Goal: Task Accomplishment & Management: Use online tool/utility

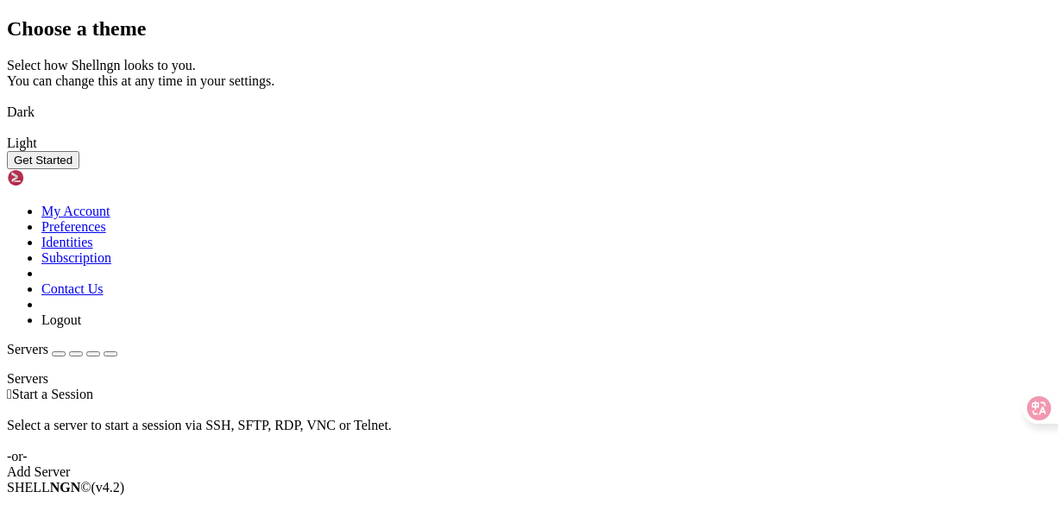
click at [7, 101] on img at bounding box center [7, 101] width 0 height 0
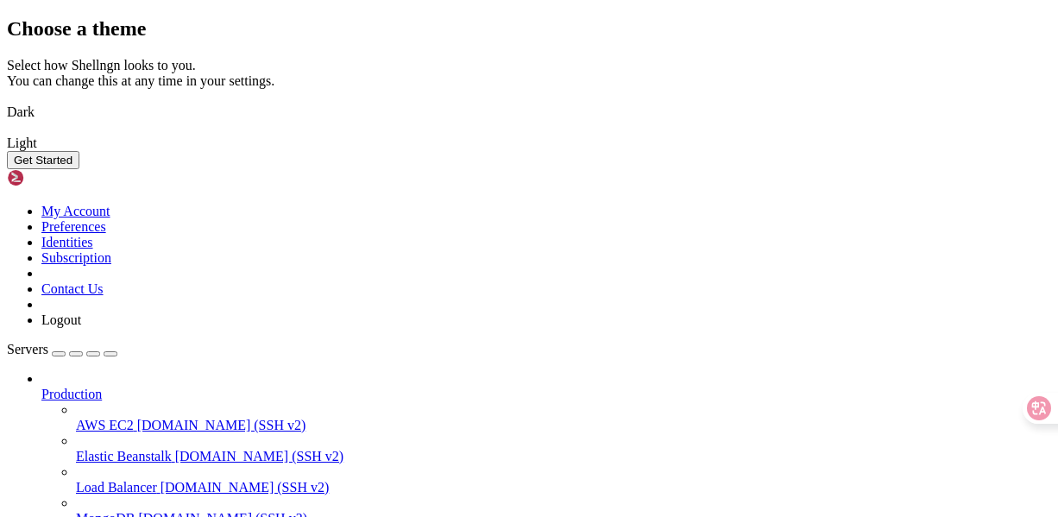
click at [79, 169] on button "Get Started" at bounding box center [43, 160] width 73 height 18
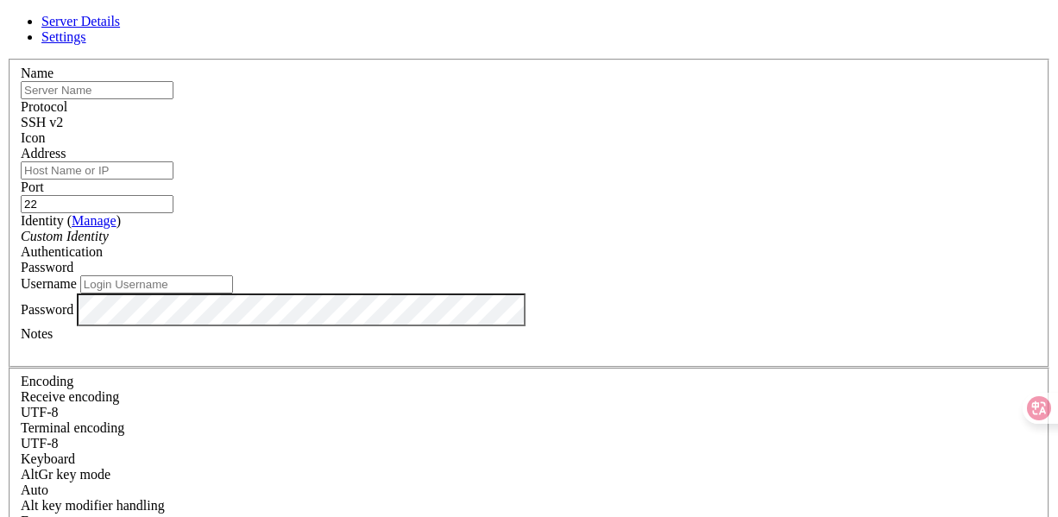
click at [174, 99] on input "text" at bounding box center [97, 90] width 153 height 18
type input "c"
type input "C"
type input "[DOMAIN_NAME]"
click at [639, 115] on div "SSH v2" at bounding box center [529, 123] width 1017 height 16
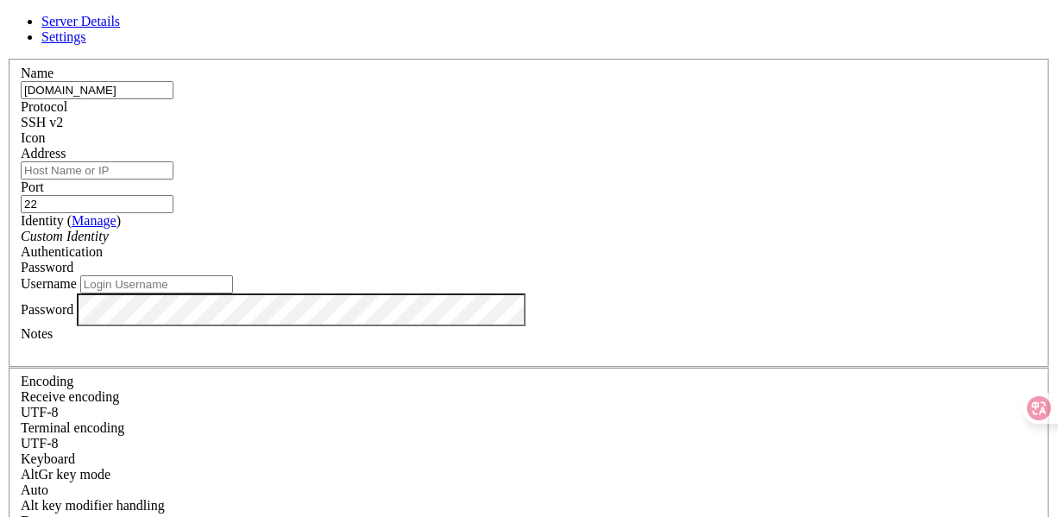
click at [626, 116] on div "SSH v2" at bounding box center [529, 123] width 1017 height 16
click at [739, 146] on div at bounding box center [529, 146] width 1017 height 0
click at [174, 180] on input "Address" at bounding box center [97, 170] width 153 height 18
paste input "[TECHNICAL_ID]"
type input "[TECHNICAL_ID]"
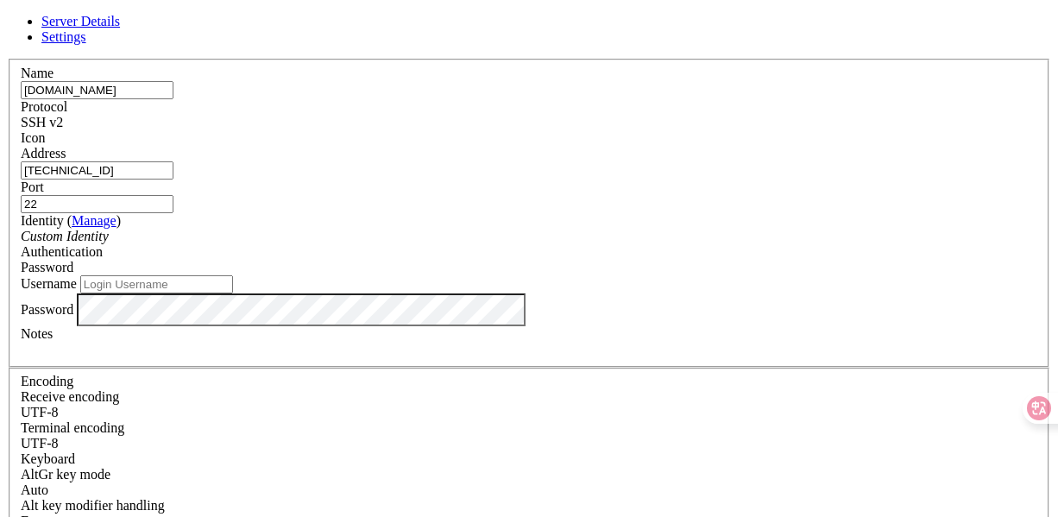
click at [491, 244] on div "Custom Identity" at bounding box center [529, 237] width 1017 height 16
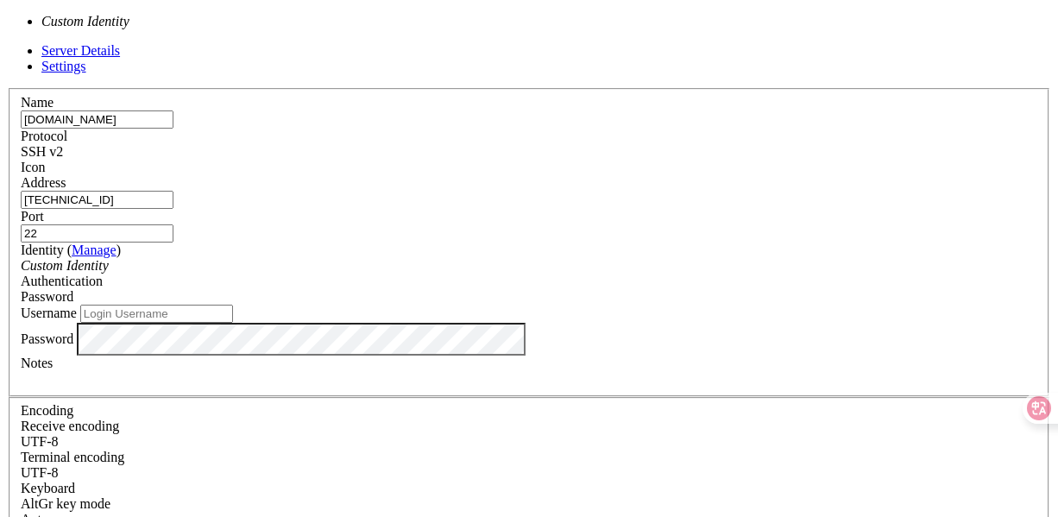
click at [491, 258] on div "Custom Identity" at bounding box center [529, 266] width 1017 height 16
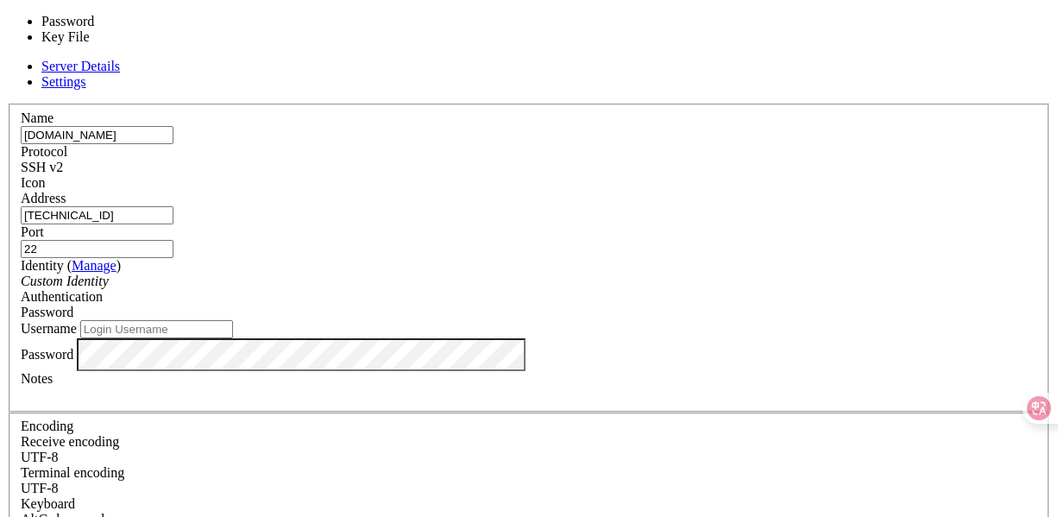
click at [73, 305] on span "Password" at bounding box center [47, 312] width 53 height 15
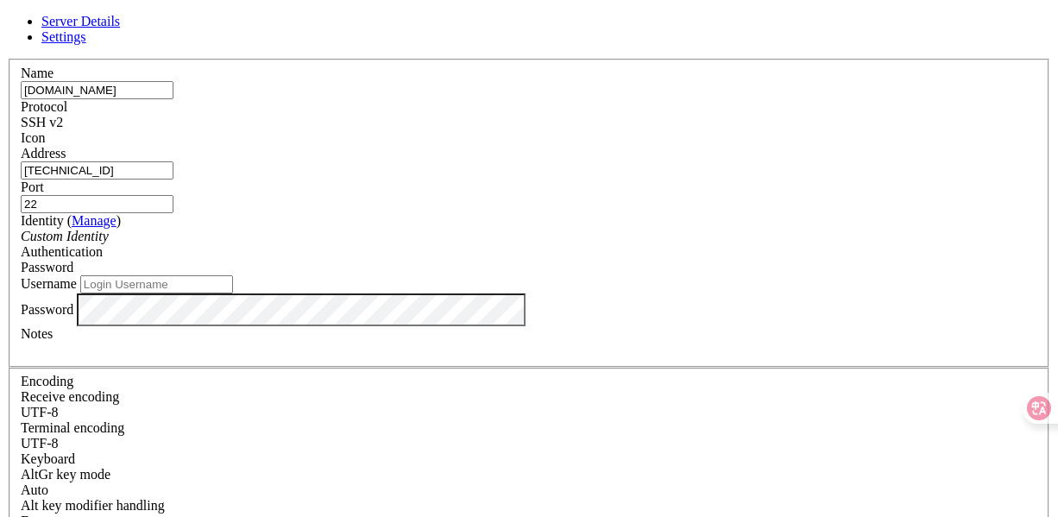
click at [233, 294] on input "Username" at bounding box center [156, 284] width 153 height 18
type input "root"
click at [53, 341] on label "Notes" at bounding box center [37, 333] width 32 height 15
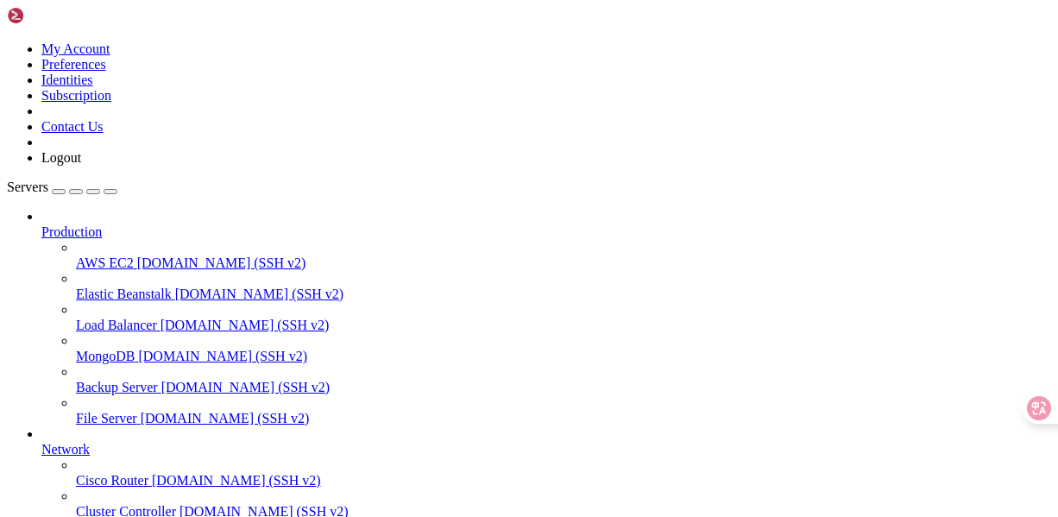
scroll to position [0, 0]
click at [102, 224] on span "Production" at bounding box center [71, 231] width 60 height 15
click at [41, 224] on icon at bounding box center [41, 224] width 0 height 0
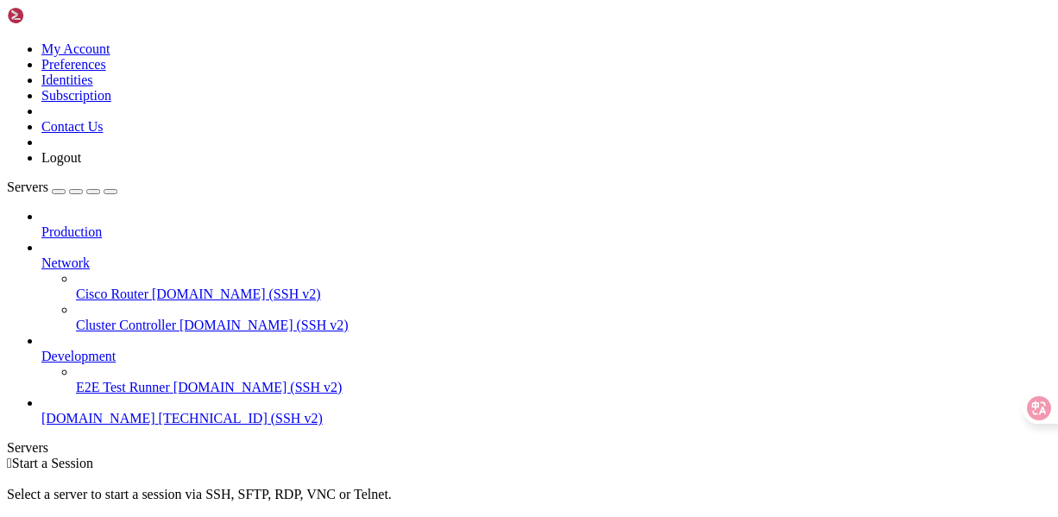
click at [41, 256] on icon at bounding box center [41, 256] width 0 height 0
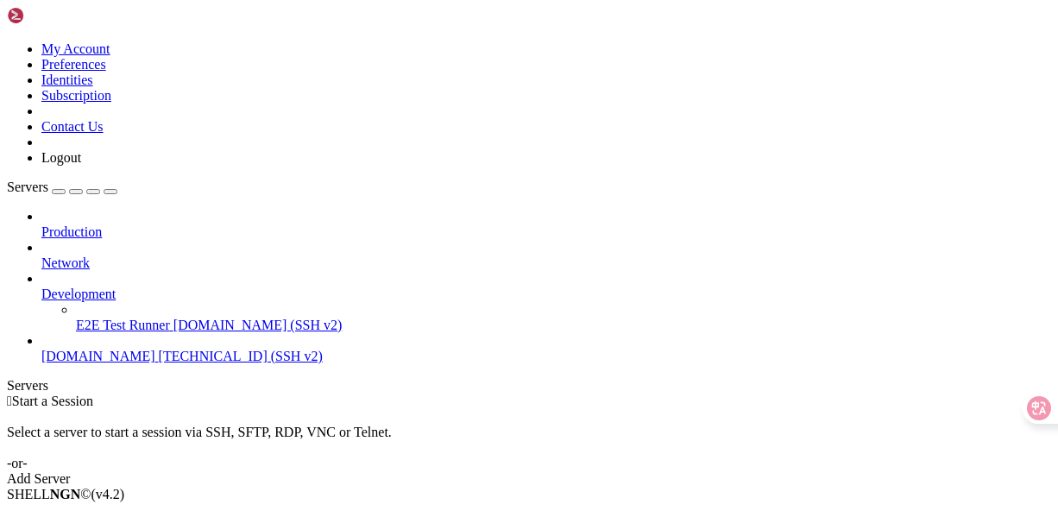
click at [41, 287] on icon at bounding box center [41, 287] width 0 height 0
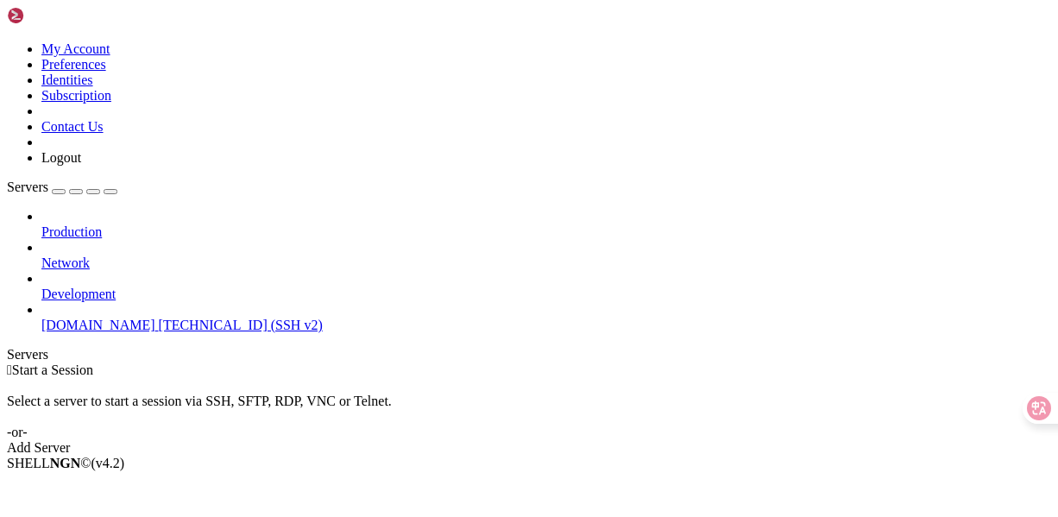
click at [106, 318] on span "[DOMAIN_NAME]" at bounding box center [98, 325] width 114 height 15
click at [400, 363] on div " Start a Session Select a server to start a session via SSH, SFTP, RDP, VNC or…" at bounding box center [529, 409] width 1045 height 93
click at [73, 318] on link "[DOMAIN_NAME] [TECHNICAL_ID] (SSH v2)" at bounding box center [546, 326] width 1010 height 16
click at [159, 318] on span "[TECHNICAL_ID] (SSH v2)" at bounding box center [241, 325] width 164 height 15
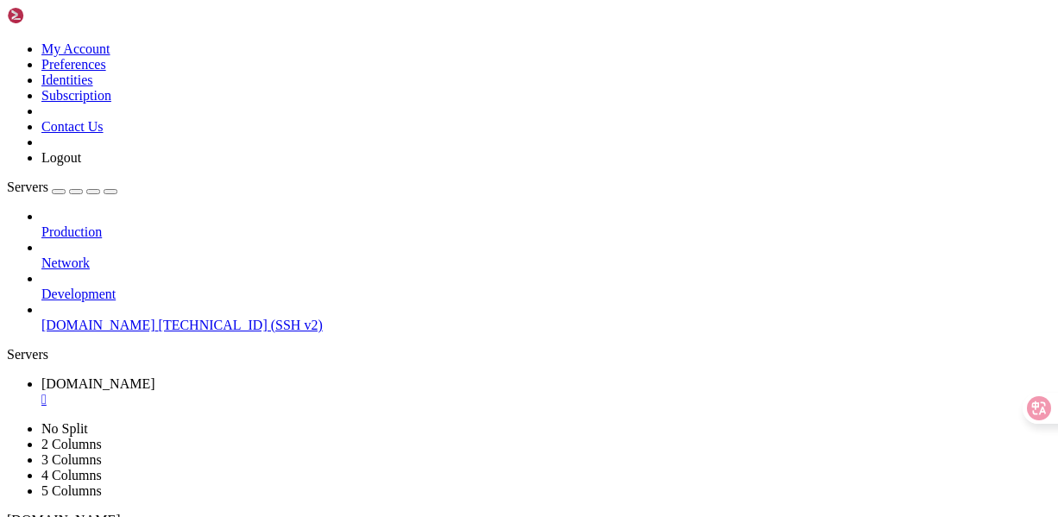
click at [159, 318] on span "[TECHNICAL_ID] (SSH v2)" at bounding box center [241, 325] width 164 height 15
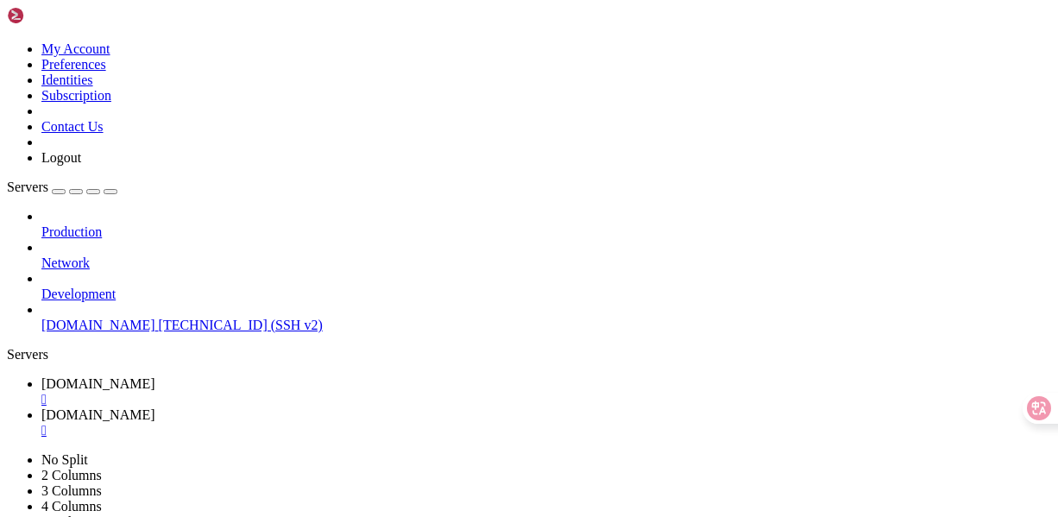
scroll to position [4860, 0]
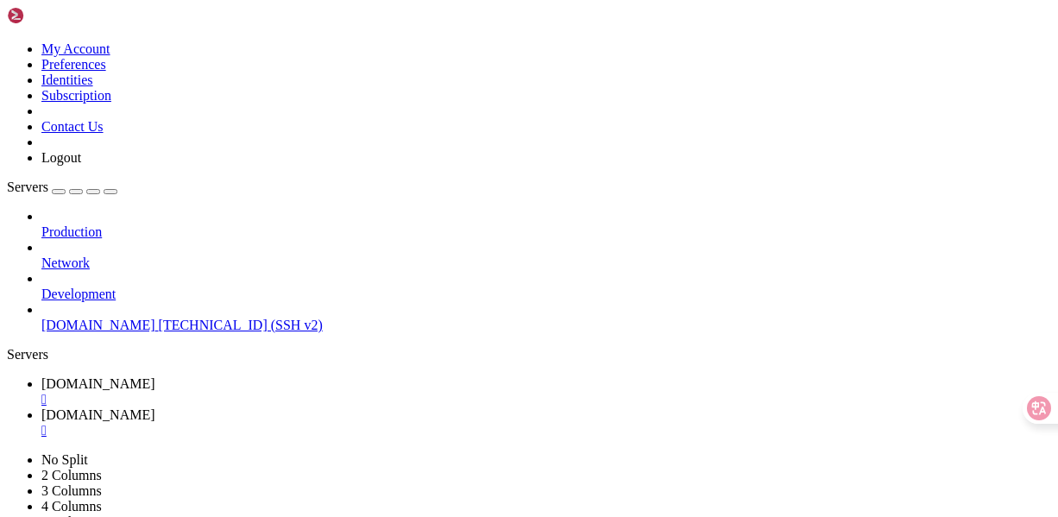
type input "/var/www/vhosts/[DOMAIN_NAME]"
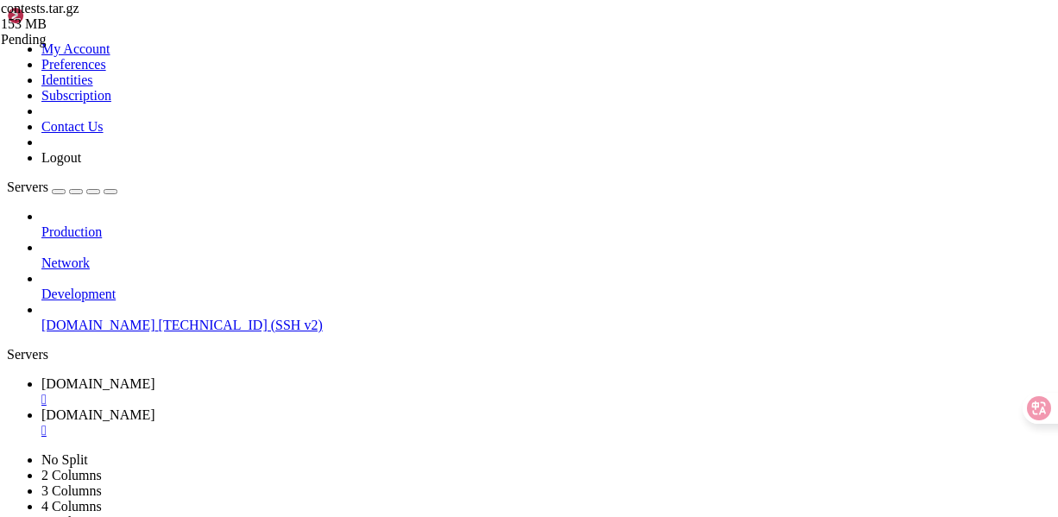
click at [174, 47] on div "Pending" at bounding box center [87, 40] width 173 height 16
click at [174, 47] on div "contests.tar.gz 153 MB Pending" at bounding box center [87, 24] width 173 height 47
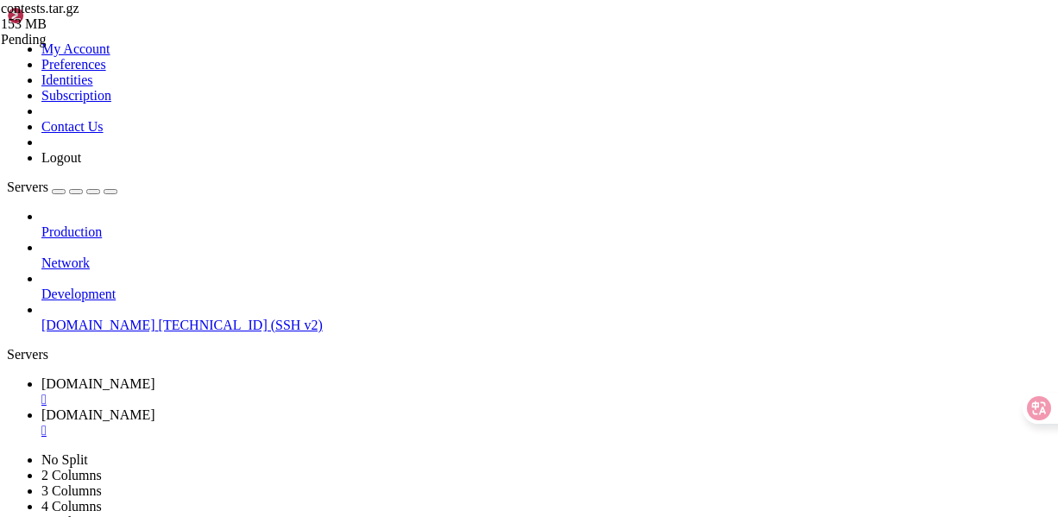
click at [79, 16] on span "contests.tar.gz" at bounding box center [40, 8] width 79 height 15
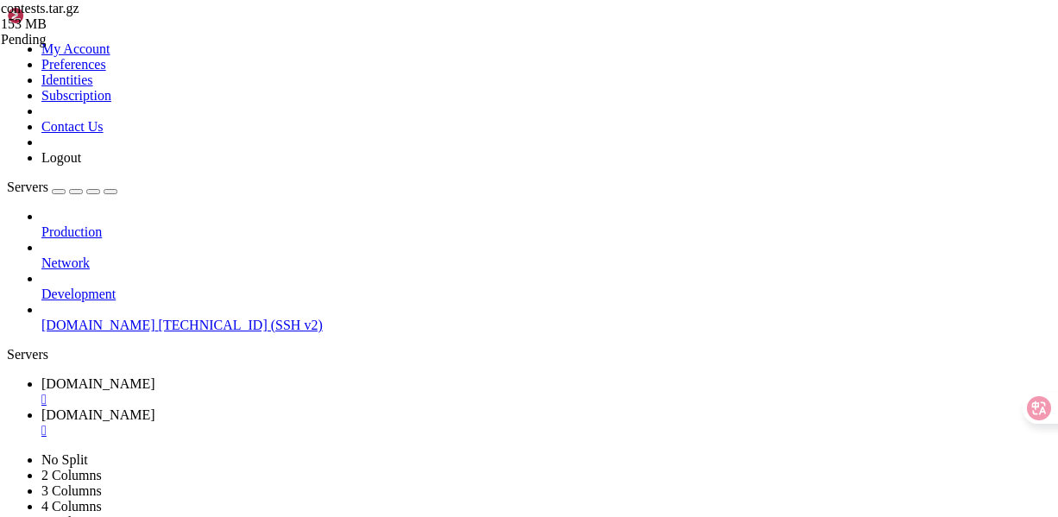
click at [1, 16] on icon at bounding box center [1, 8] width 0 height 15
click at [79, 16] on span "contests.tar.gz" at bounding box center [40, 8] width 79 height 15
click at [934, 193] on div "contests.tar.gz 153 MB Pending" at bounding box center [529, 258] width 1058 height 517
click at [940, 175] on div "contests.tar.gz 153 MB Pending" at bounding box center [529, 258] width 1058 height 517
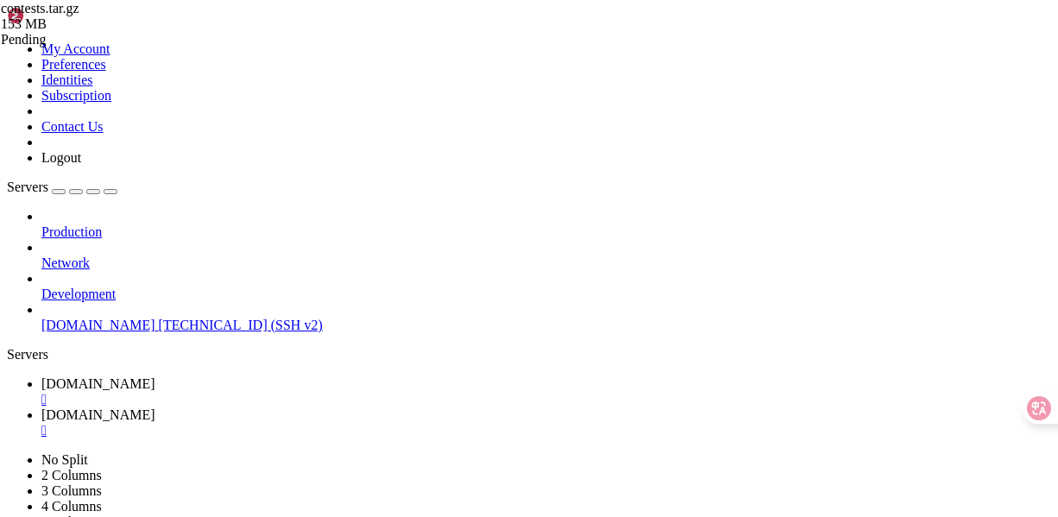
click at [155, 407] on span "[DOMAIN_NAME]" at bounding box center [98, 414] width 114 height 15
click at [155, 376] on span "[DOMAIN_NAME]" at bounding box center [98, 383] width 114 height 15
click at [437, 407] on link "[DOMAIN_NAME] " at bounding box center [546, 422] width 1010 height 31
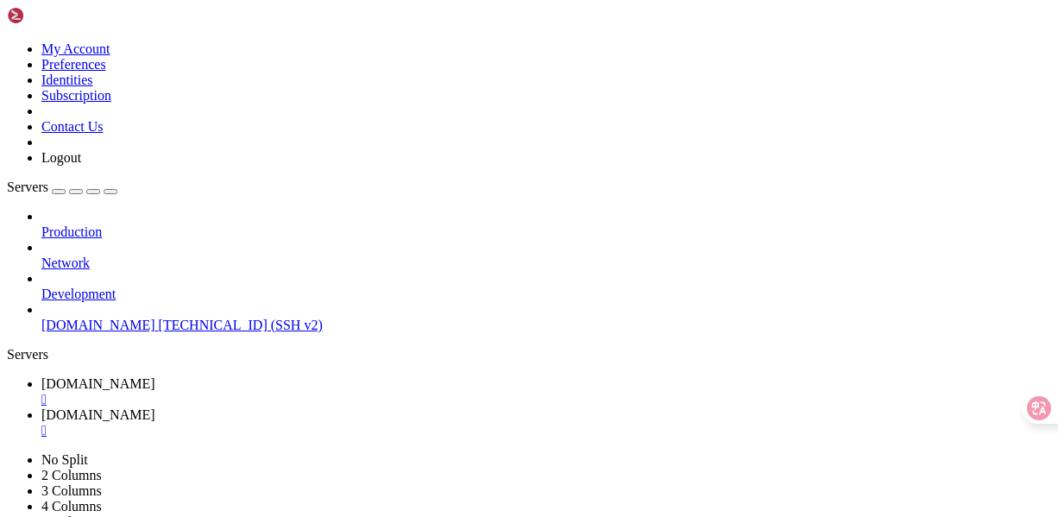
click at [491, 423] on div "" at bounding box center [546, 431] width 1010 height 16
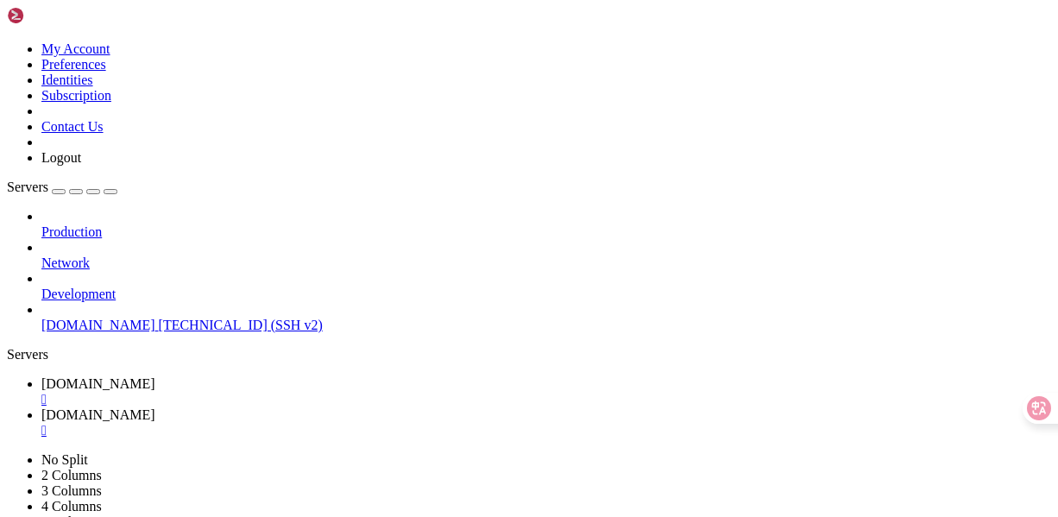
scroll to position [0, 0]
type input "/var/www/vhosts/[DOMAIN_NAME]"
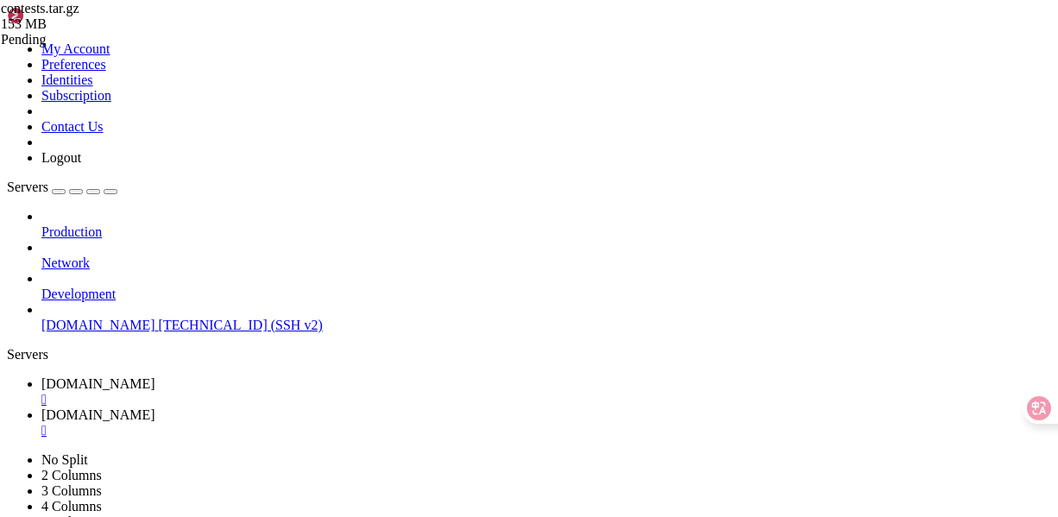
click at [494, 423] on div "" at bounding box center [546, 431] width 1010 height 16
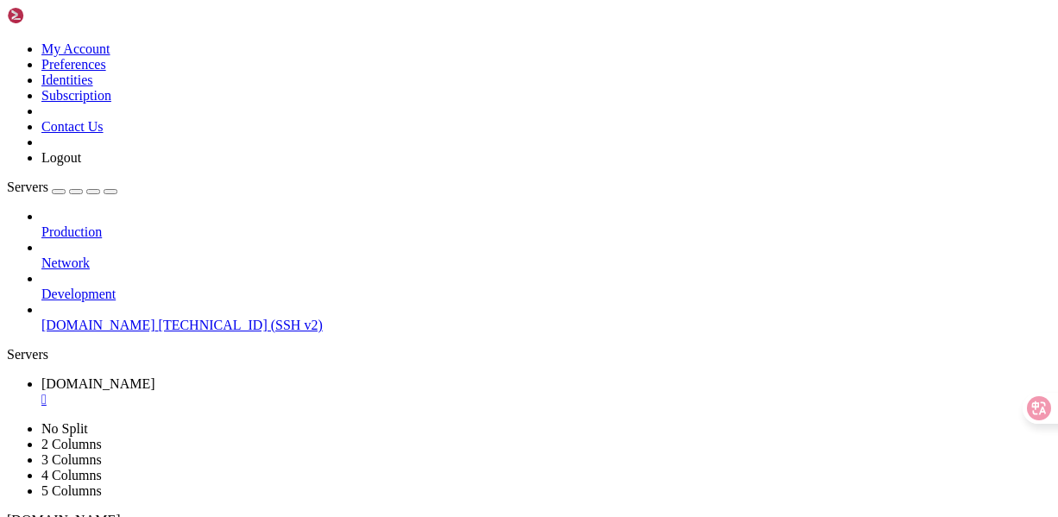
drag, startPoint x: 378, startPoint y: 1060, endPoint x: 15, endPoint y: 963, distance: 376.3
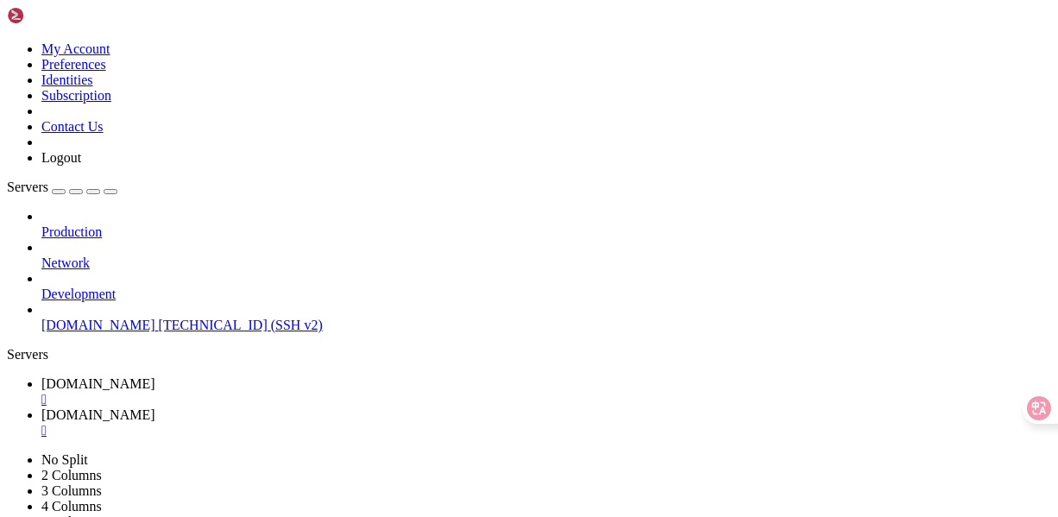
type input "/root"
click at [155, 376] on span "[DOMAIN_NAME]" at bounding box center [98, 383] width 114 height 15
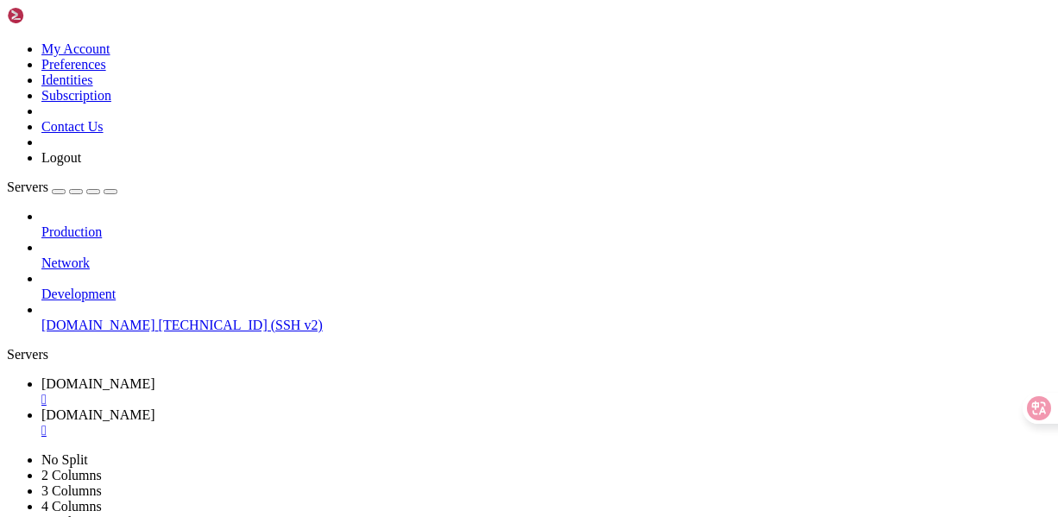
scroll to position [25432, 0]
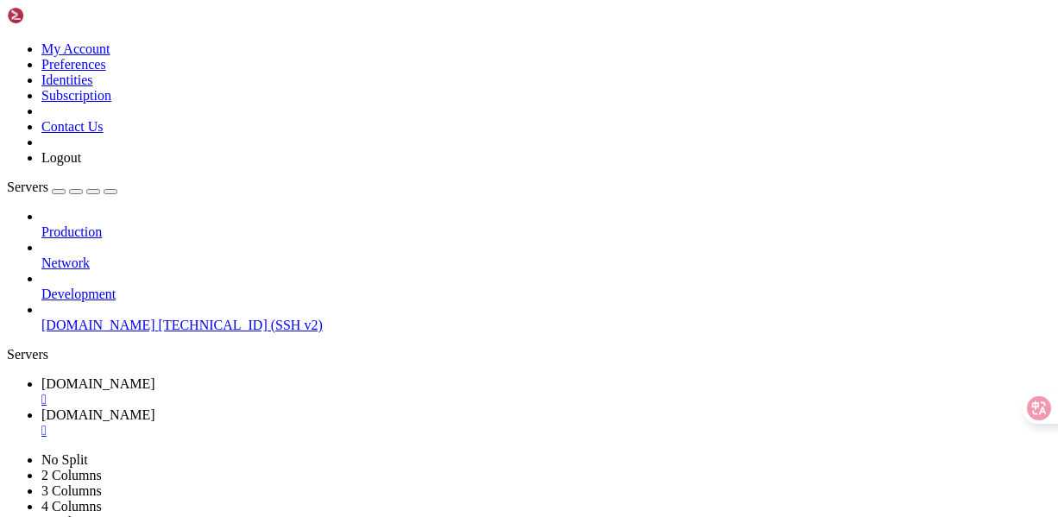
click at [490, 423] on div "" at bounding box center [546, 431] width 1010 height 16
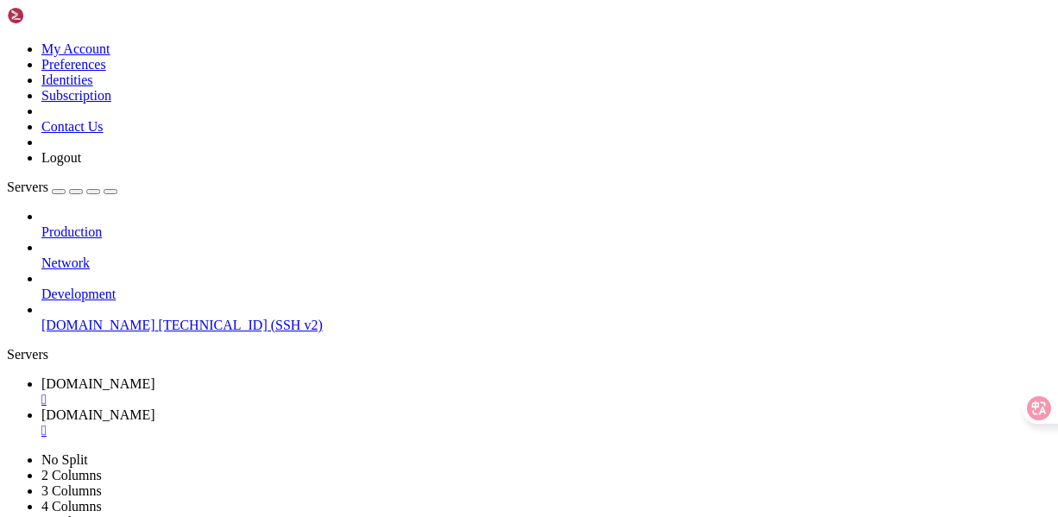
type input "/var/www/vhosts/[DOMAIN_NAME]"
click at [281, 376] on link "[DOMAIN_NAME] " at bounding box center [546, 391] width 1010 height 31
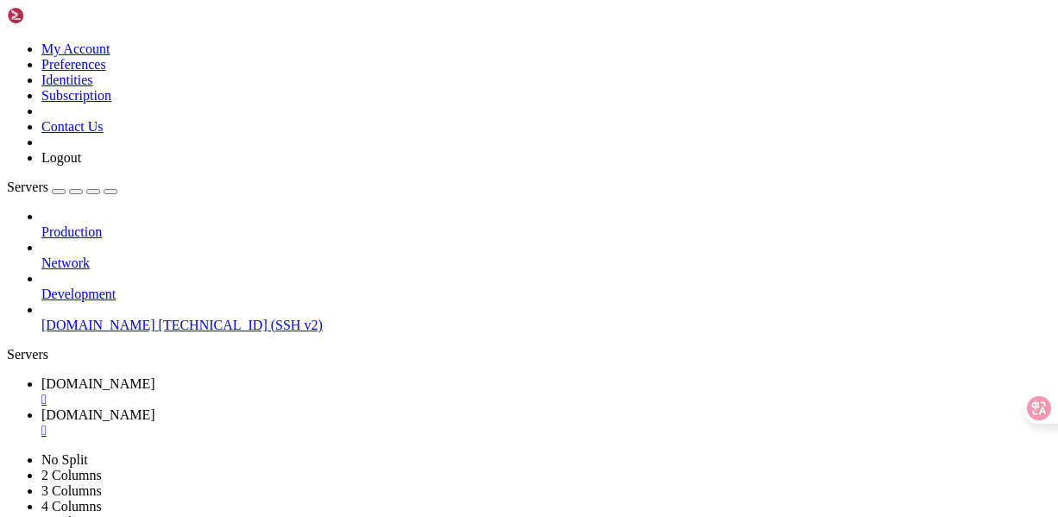
scroll to position [16, 3]
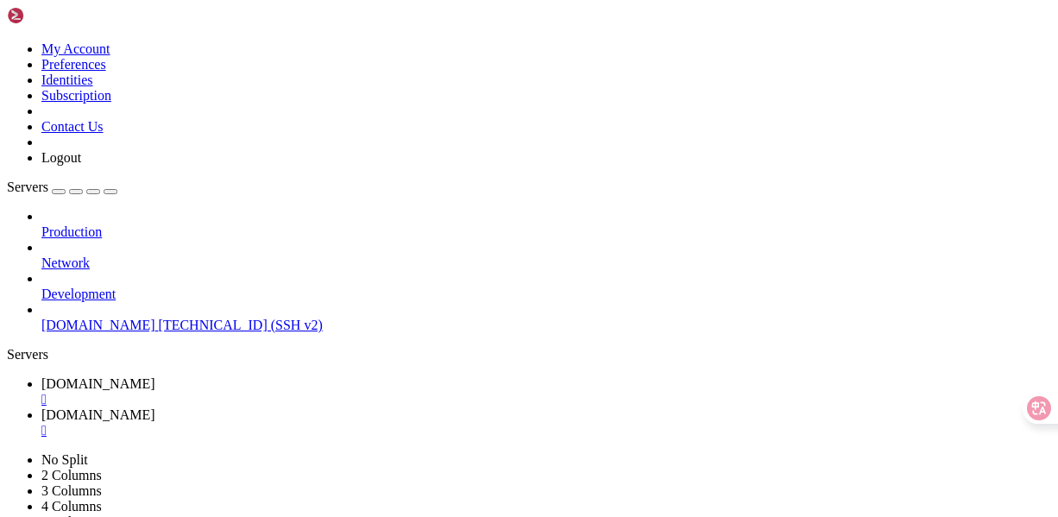
scroll to position [0, 0]
drag, startPoint x: 226, startPoint y: 845, endPoint x: 199, endPoint y: 836, distance: 29.2
drag, startPoint x: 170, startPoint y: 815, endPoint x: 13, endPoint y: 777, distance: 161.6
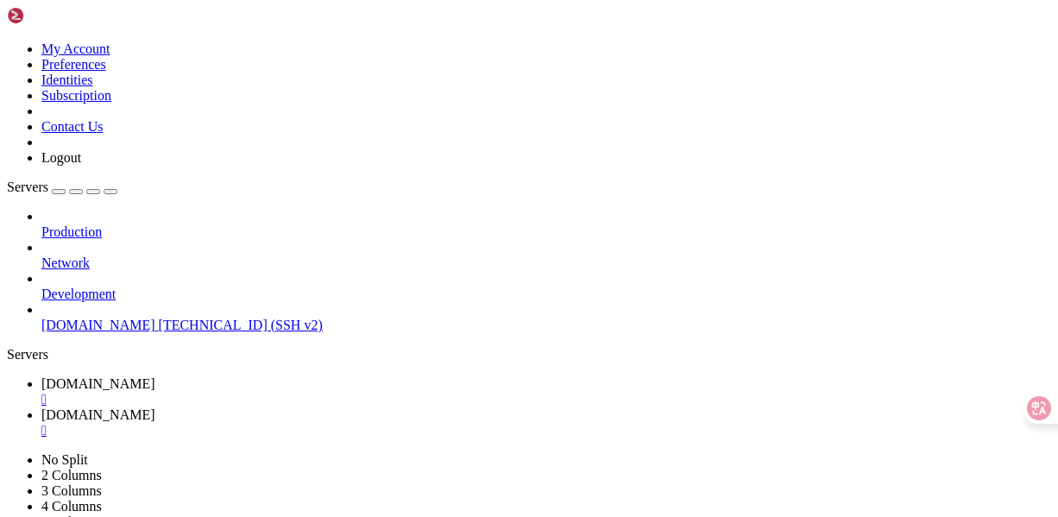
drag, startPoint x: 167, startPoint y: 785, endPoint x: 8, endPoint y: 744, distance: 163.9
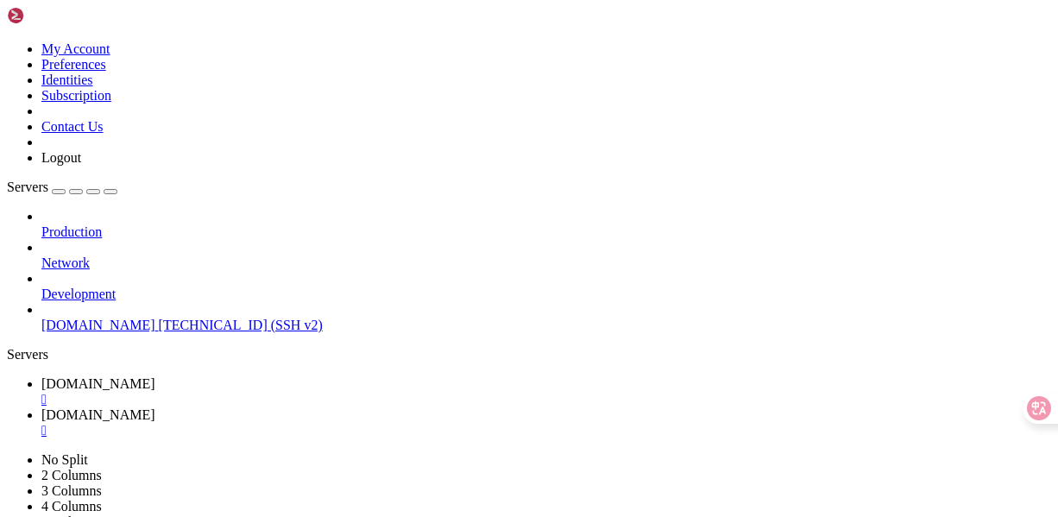
drag, startPoint x: 140, startPoint y: 787, endPoint x: 15, endPoint y: 744, distance: 132.4
drag, startPoint x: 222, startPoint y: 825, endPoint x: 161, endPoint y: 870, distance: 76.0
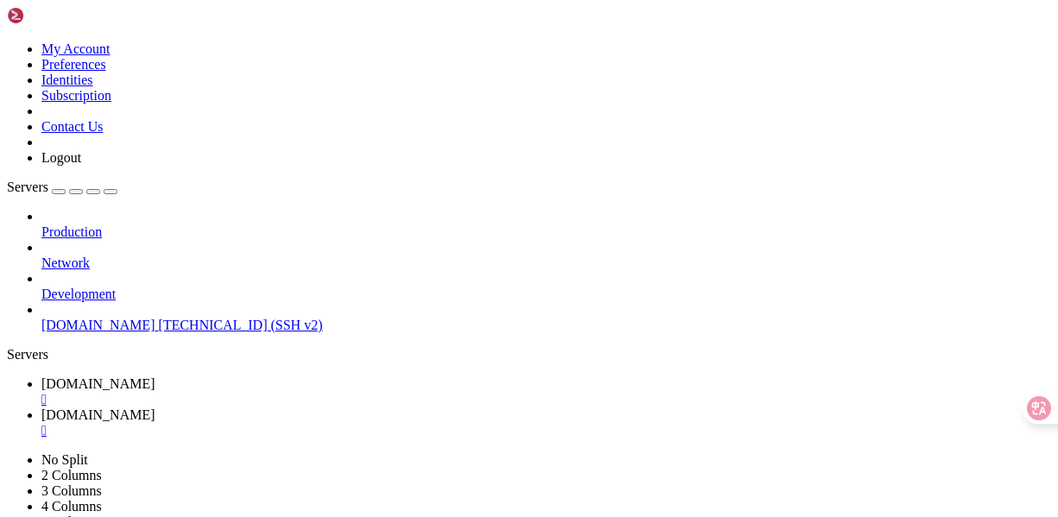
drag, startPoint x: 213, startPoint y: 858, endPoint x: 123, endPoint y: 877, distance: 92.6
click at [487, 423] on div "" at bounding box center [546, 431] width 1010 height 16
click at [345, 392] on div "" at bounding box center [546, 400] width 1010 height 16
